Goal: Information Seeking & Learning: Learn about a topic

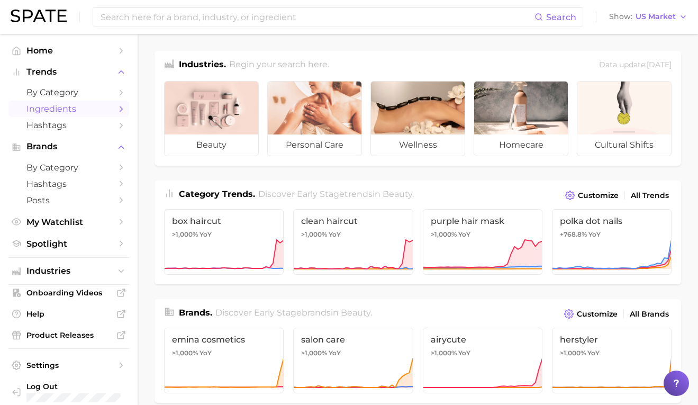
click at [79, 111] on span "Ingredients" at bounding box center [68, 109] width 85 height 10
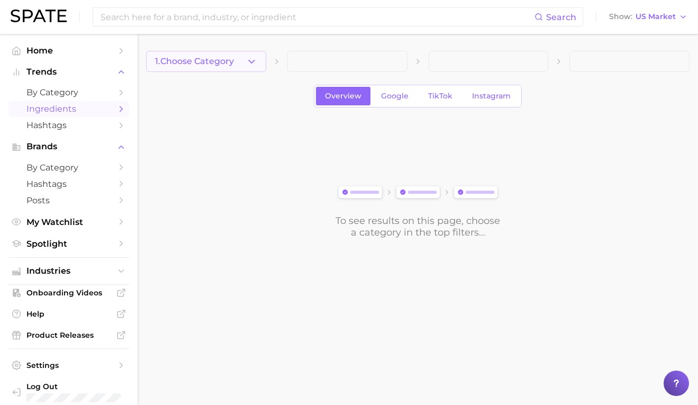
click at [254, 60] on polyline "button" at bounding box center [252, 61] width 6 height 3
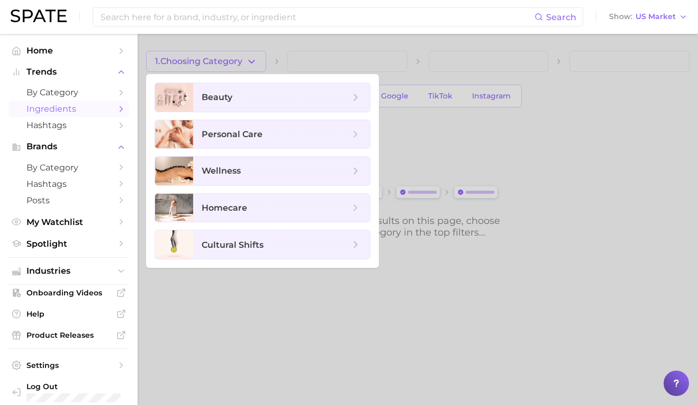
click at [162, 287] on div at bounding box center [349, 202] width 698 height 405
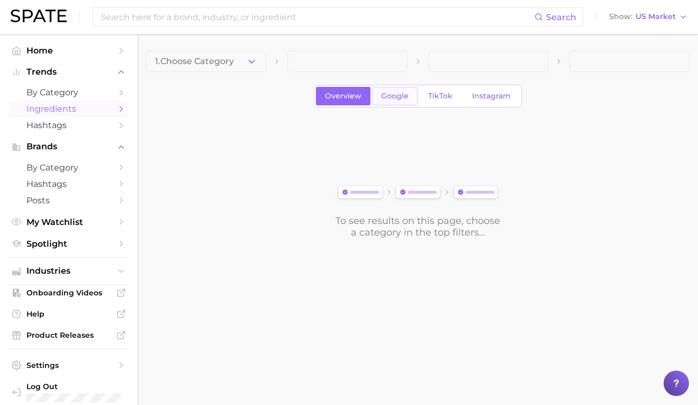
click at [397, 92] on span "Google" at bounding box center [395, 96] width 28 height 9
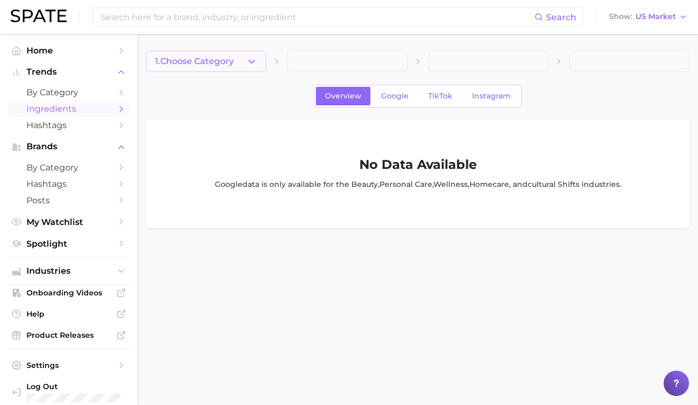
click at [251, 61] on icon "button" at bounding box center [251, 61] width 11 height 11
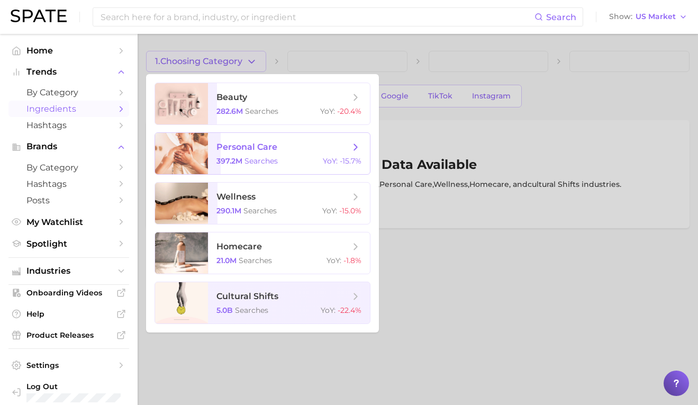
click at [297, 143] on span "personal care" at bounding box center [282, 147] width 133 height 12
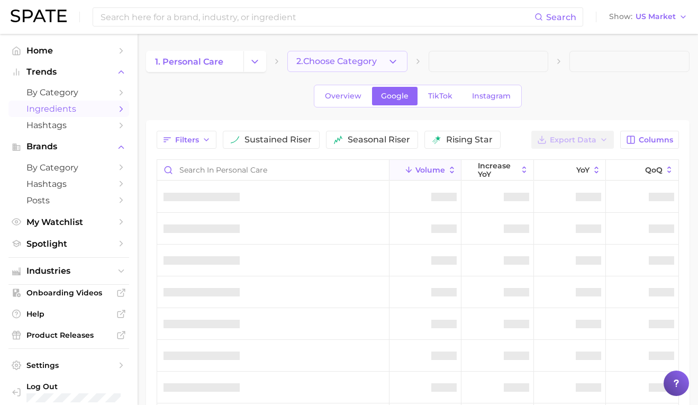
click at [397, 60] on icon "button" at bounding box center [392, 61] width 11 height 11
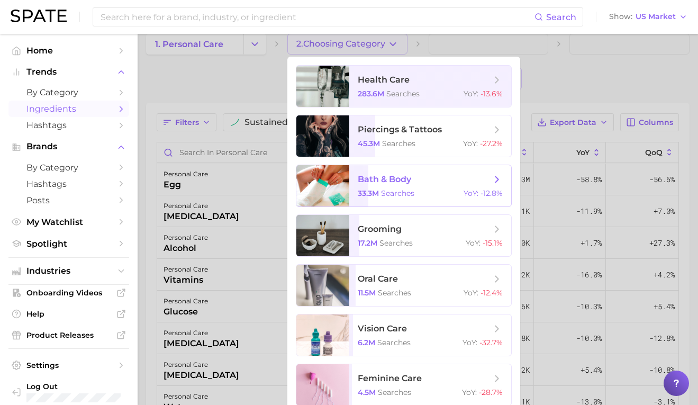
scroll to position [14, 0]
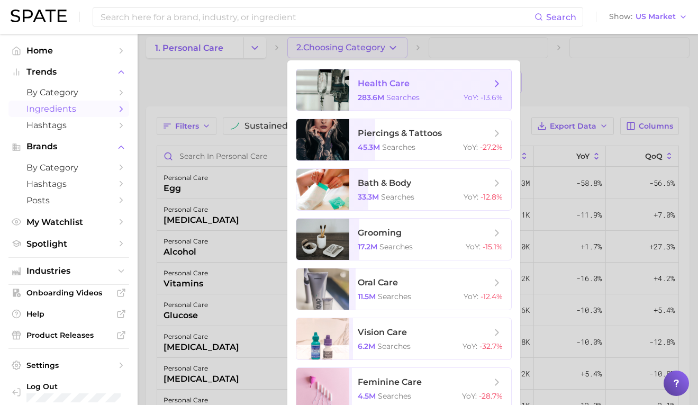
click at [458, 81] on span "health care" at bounding box center [424, 84] width 133 height 12
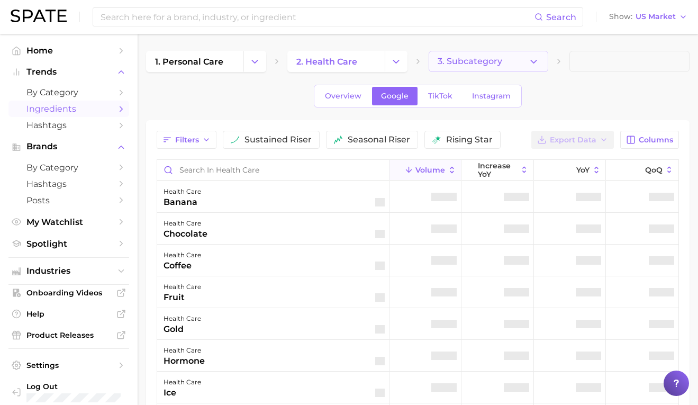
click at [536, 65] on icon "button" at bounding box center [533, 61] width 11 height 11
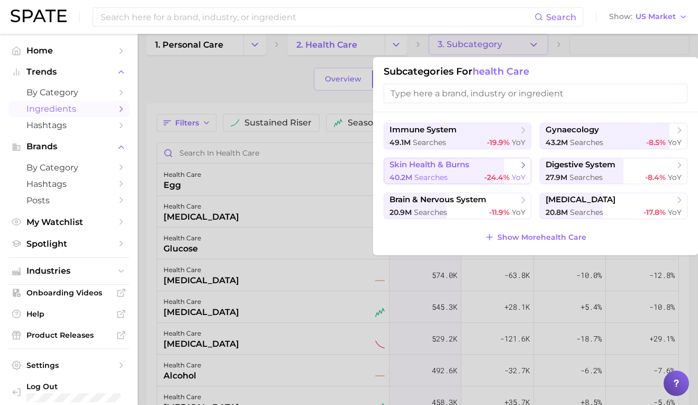
scroll to position [21, 0]
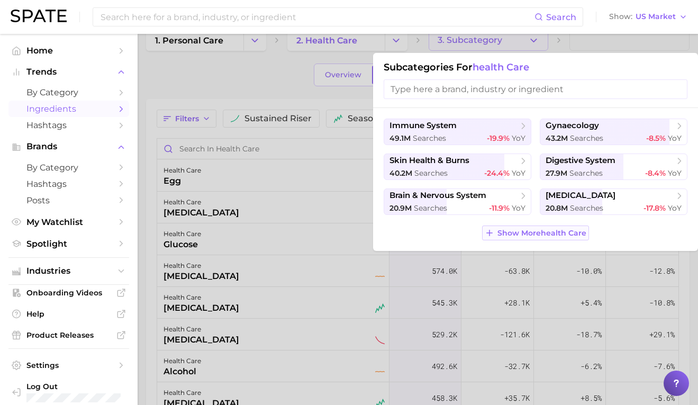
click at [513, 236] on span "Show More health care" at bounding box center [541, 233] width 89 height 9
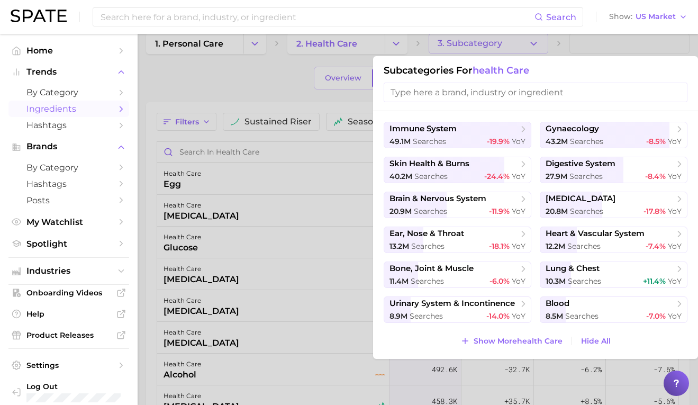
scroll to position [0, 0]
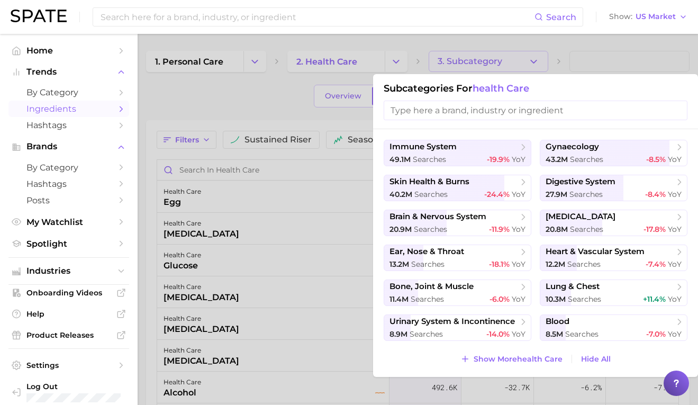
click at [554, 56] on div at bounding box center [349, 202] width 698 height 405
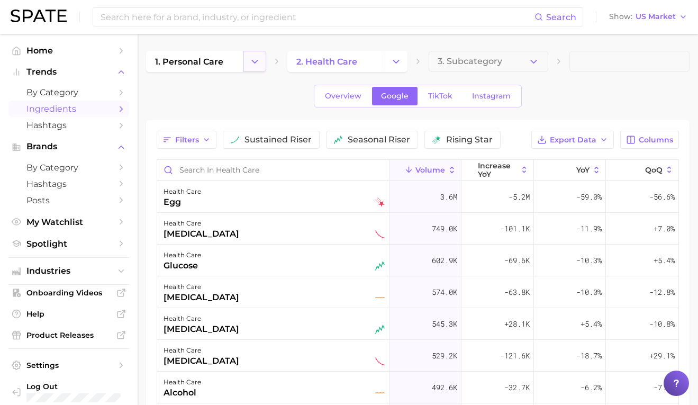
click at [257, 62] on icon "Change Category" at bounding box center [254, 61] width 11 height 11
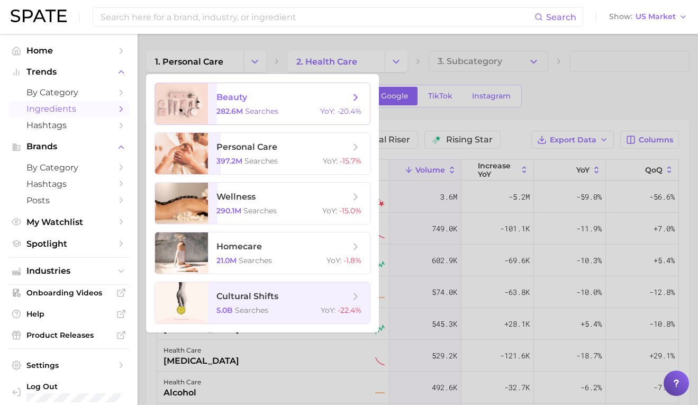
click at [250, 94] on span "beauty" at bounding box center [282, 98] width 133 height 12
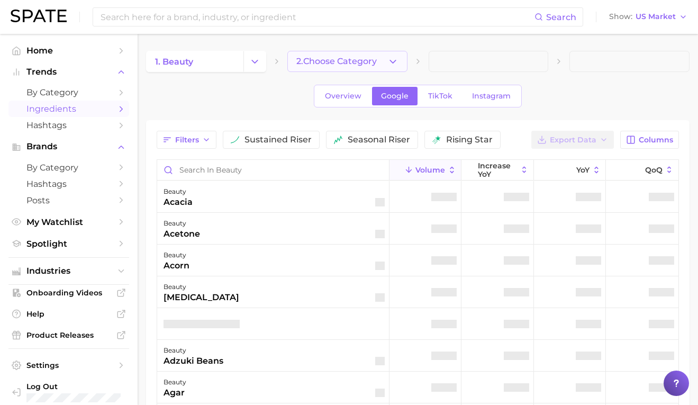
click at [394, 63] on icon "button" at bounding box center [392, 61] width 11 height 11
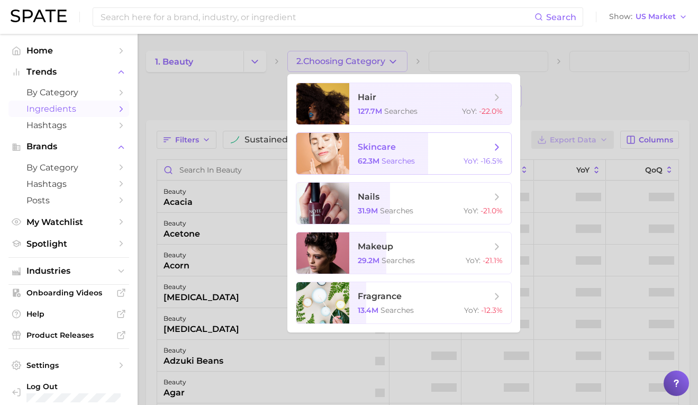
click at [407, 141] on span "skincare" at bounding box center [424, 147] width 133 height 12
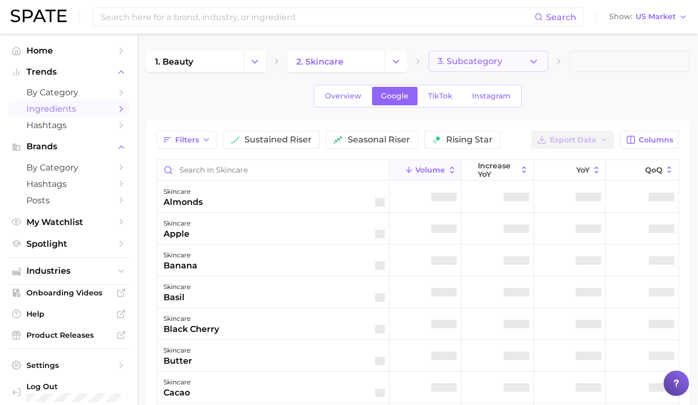
click at [540, 62] on button "3. Subcategory" at bounding box center [489, 61] width 120 height 21
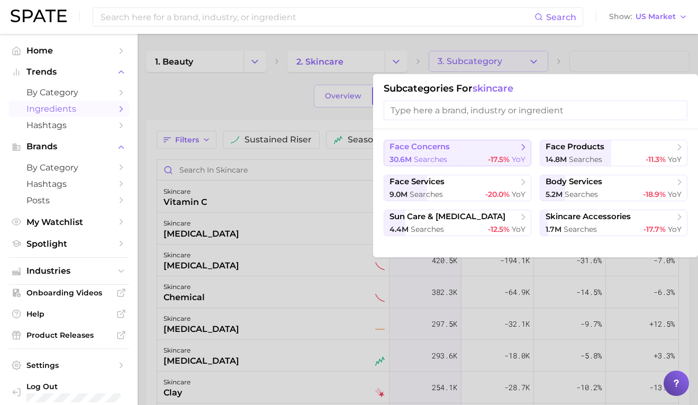
click at [476, 157] on div "30.6m searches -17.5% YoY" at bounding box center [457, 159] width 136 height 10
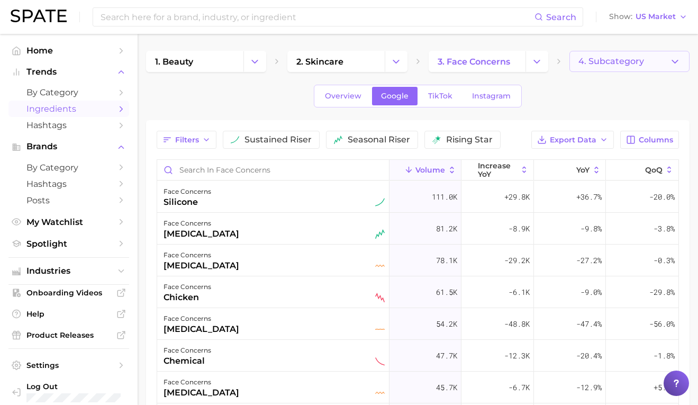
click at [673, 61] on polyline "button" at bounding box center [675, 61] width 6 height 3
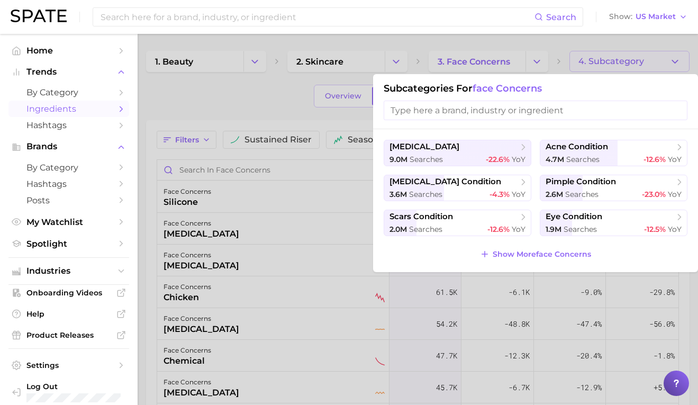
click at [259, 114] on div at bounding box center [349, 202] width 698 height 405
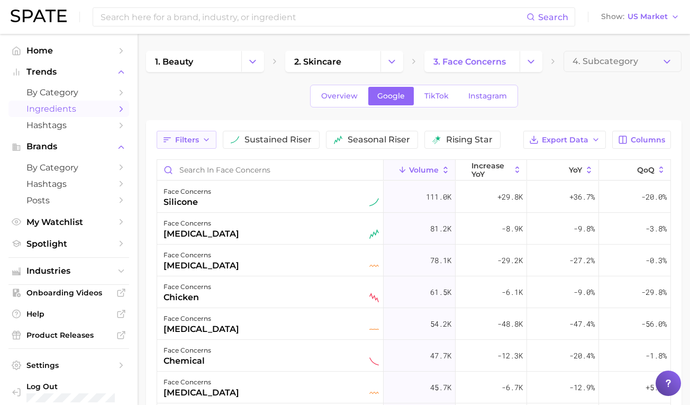
click at [203, 140] on icon "button" at bounding box center [206, 139] width 8 height 8
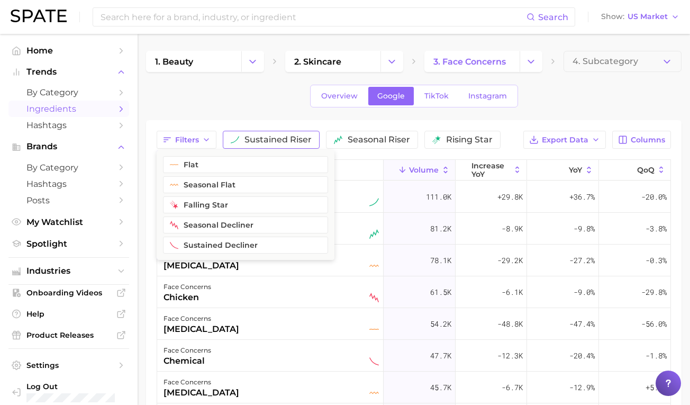
click at [274, 135] on span "sustained riser" at bounding box center [277, 139] width 67 height 8
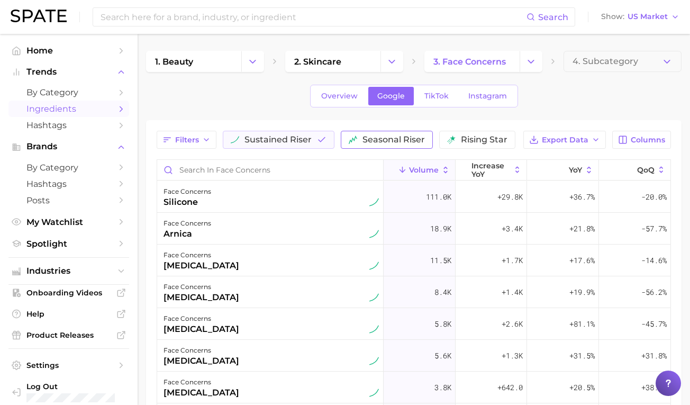
click at [388, 147] on button "seasonal riser" at bounding box center [387, 140] width 92 height 18
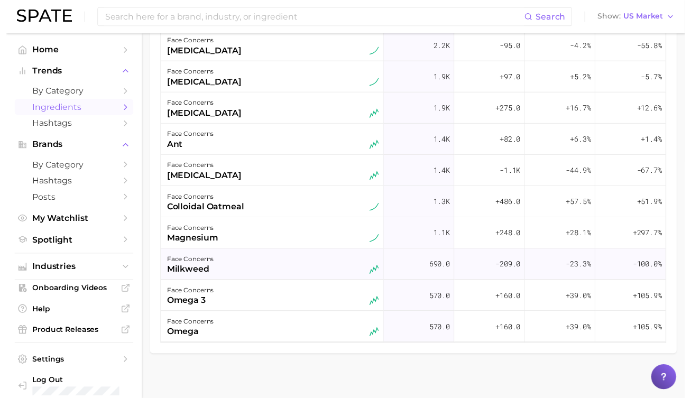
scroll to position [247, 0]
